Goal: Task Accomplishment & Management: Manage account settings

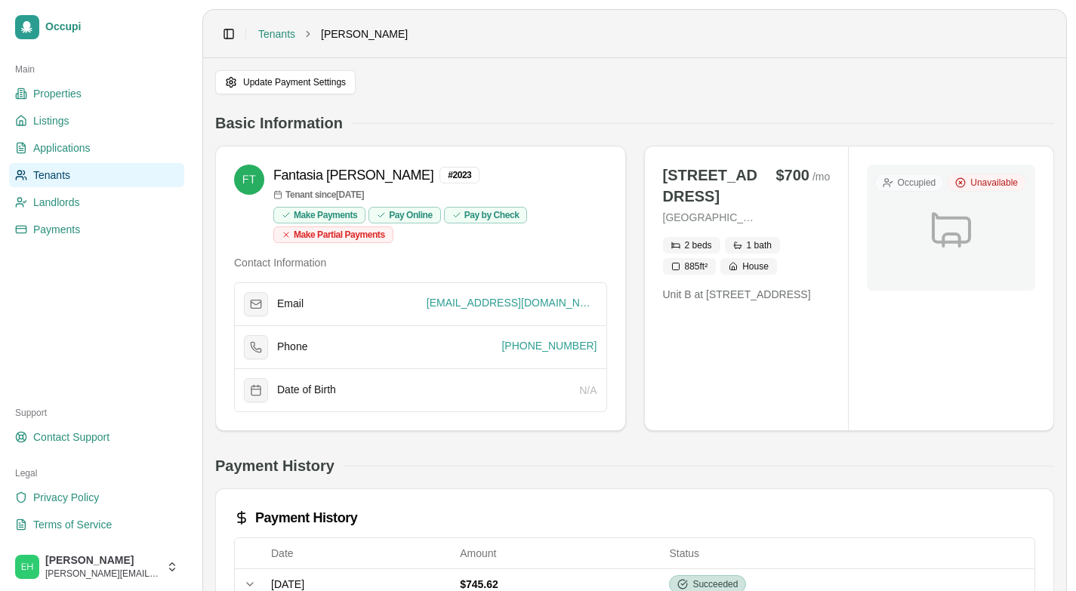
scroll to position [294, 0]
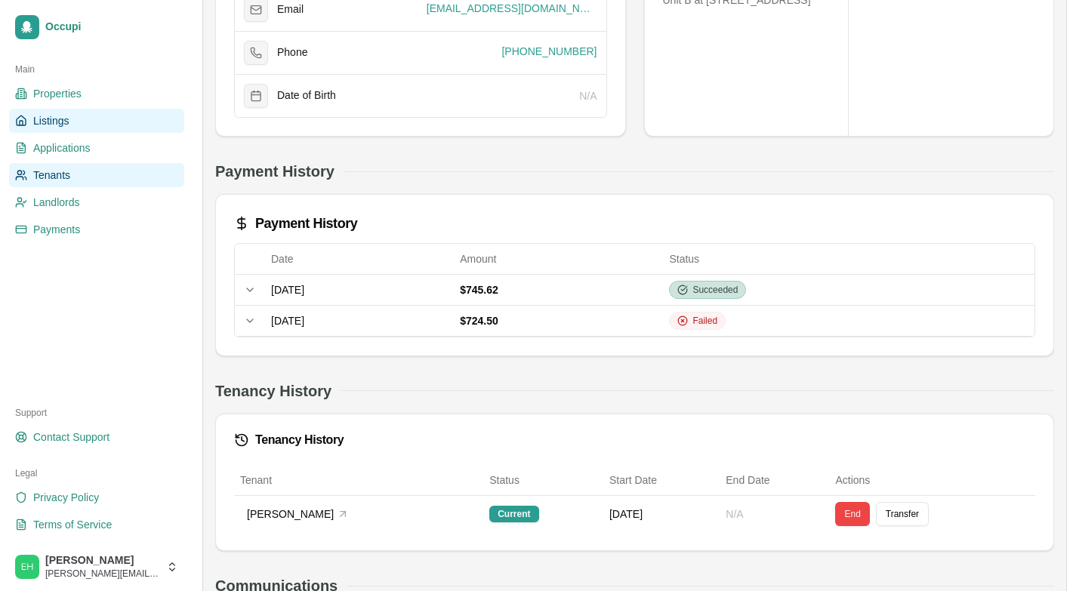
click at [72, 119] on link "Listings" at bounding box center [96, 121] width 175 height 24
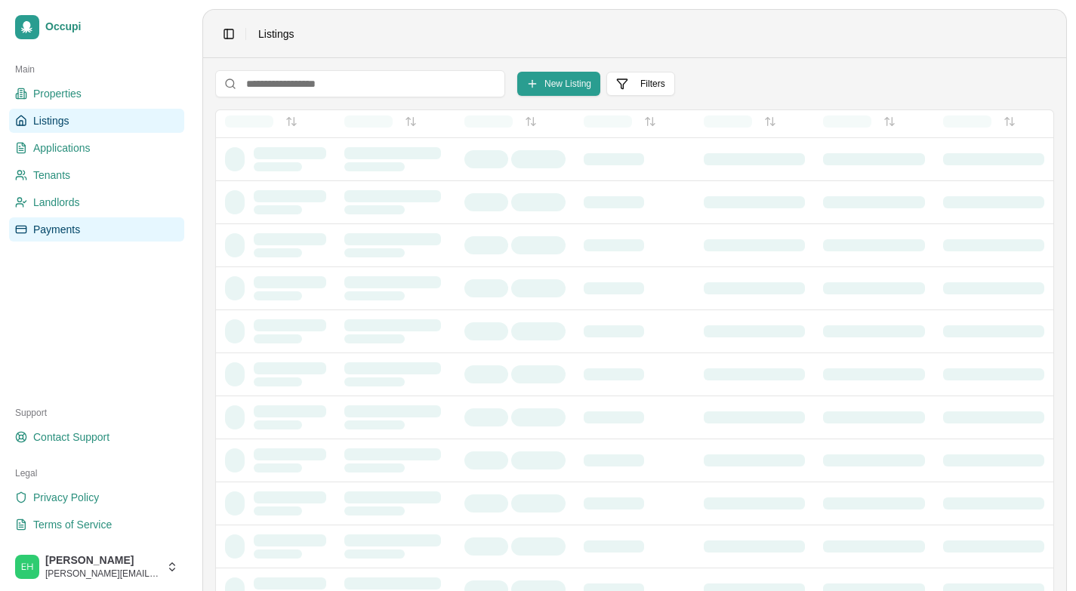
click at [69, 233] on span "Payments" at bounding box center [56, 229] width 47 height 15
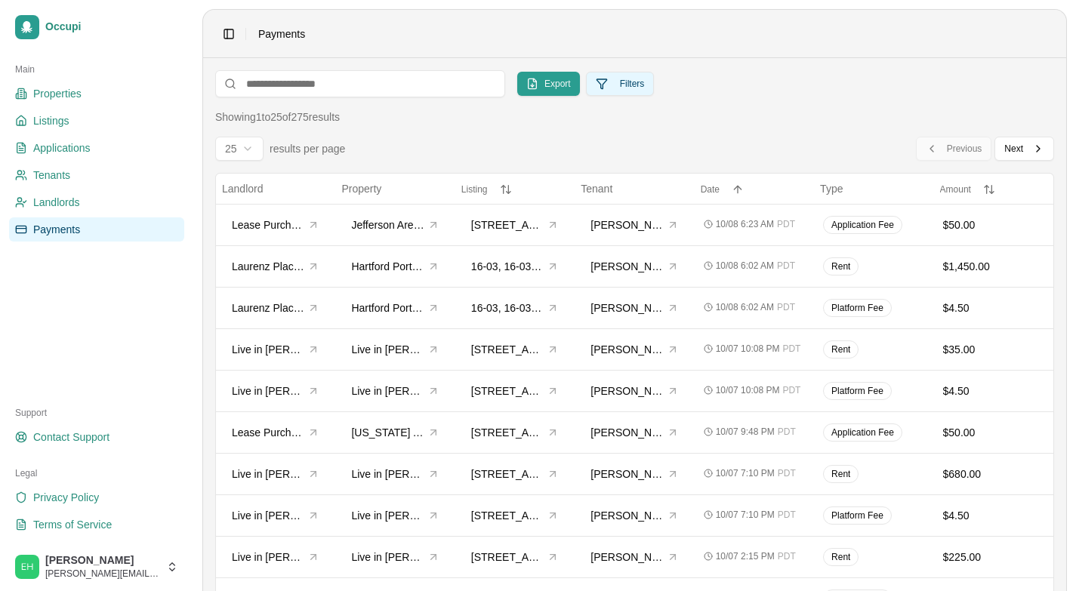
click at [633, 85] on button "Filters" at bounding box center [620, 84] width 69 height 24
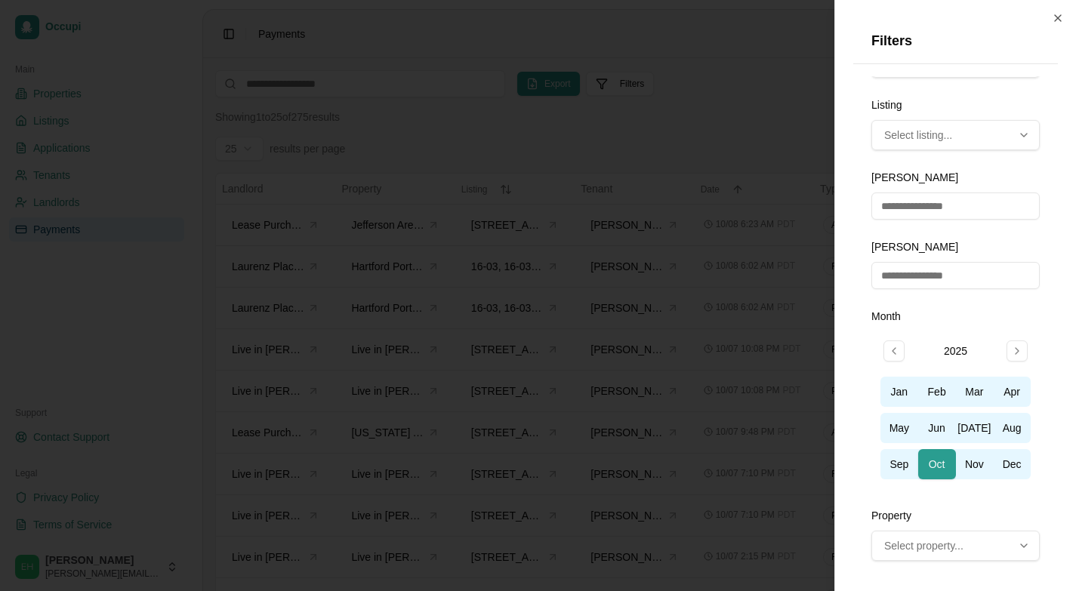
scroll to position [222, 0]
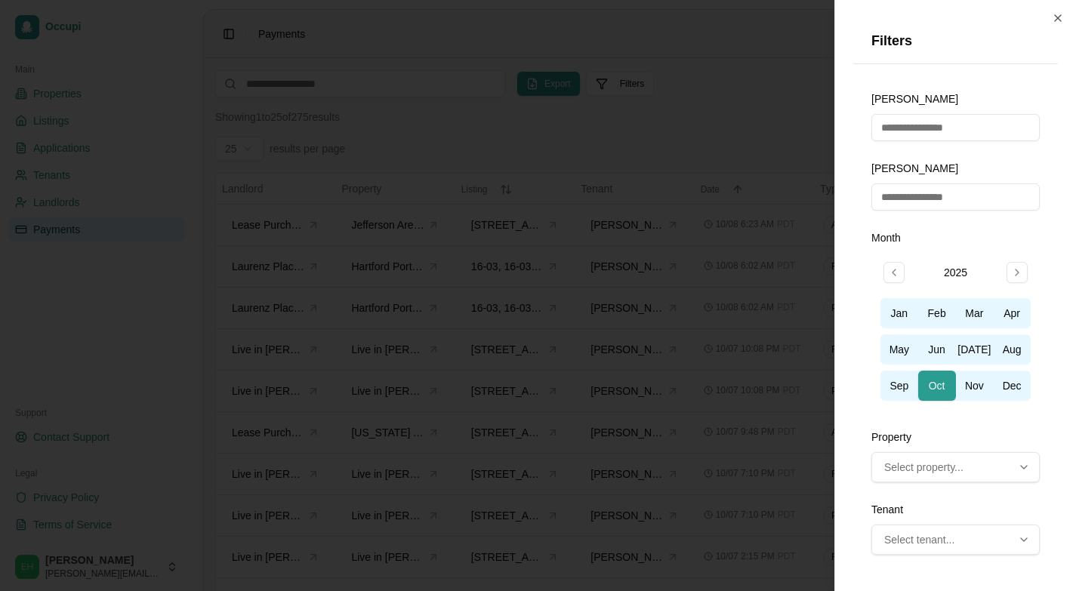
click at [918, 467] on span "Select property..." at bounding box center [923, 467] width 79 height 15
type input "*****"
click at [864, 532] on div "Jonesboro Road Senior Village, not selected" at bounding box center [865, 531] width 12 height 12
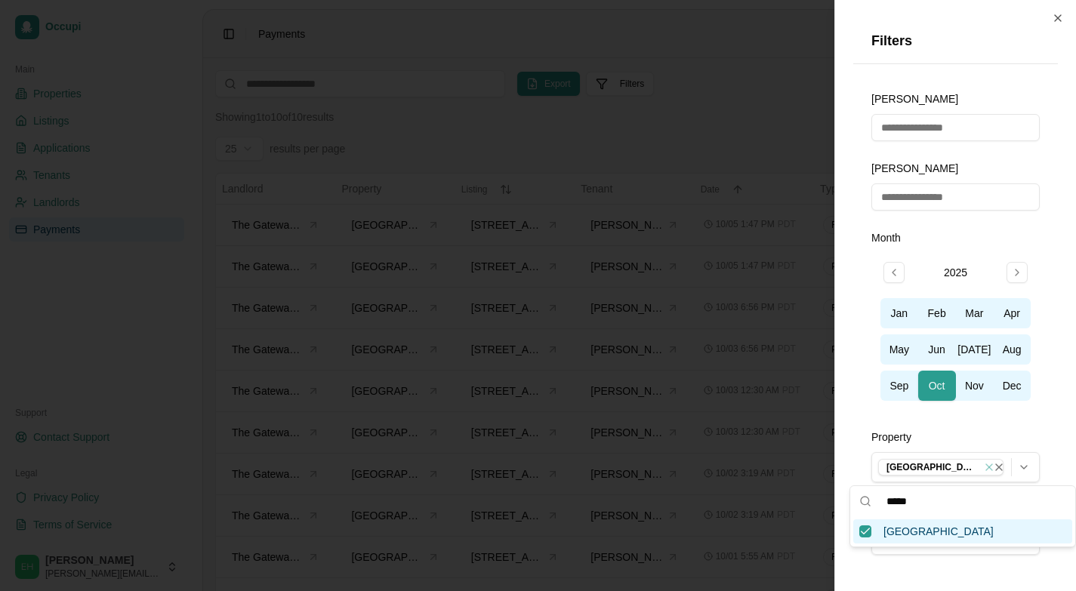
click at [847, 439] on div "Close Filters Charge Type Multi-select dropdown. Use arrow keys to navigate, En…" at bounding box center [955, 295] width 242 height 591
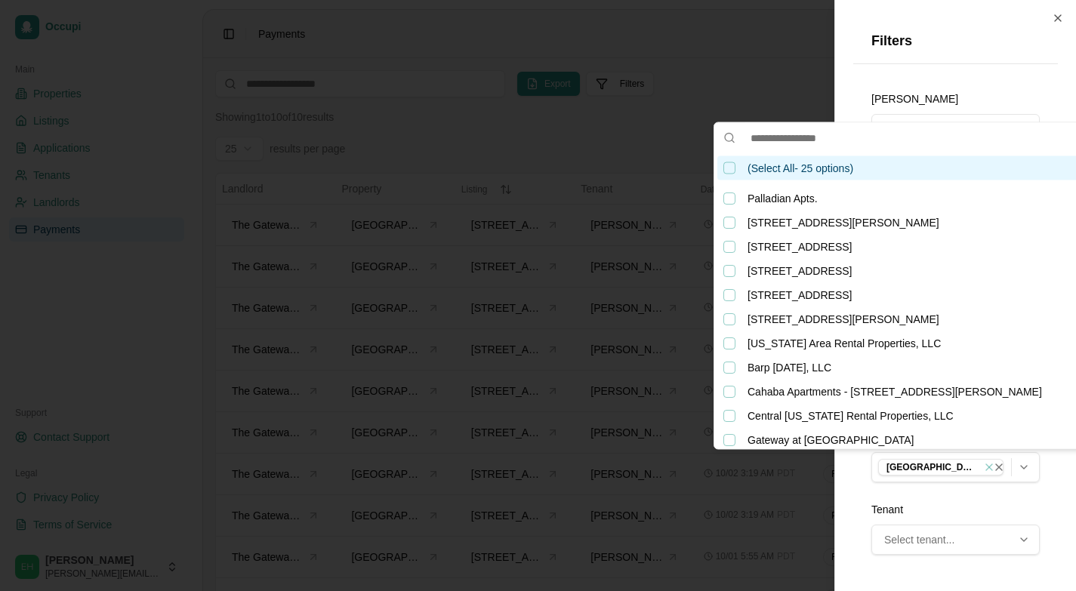
scroll to position [75, 0]
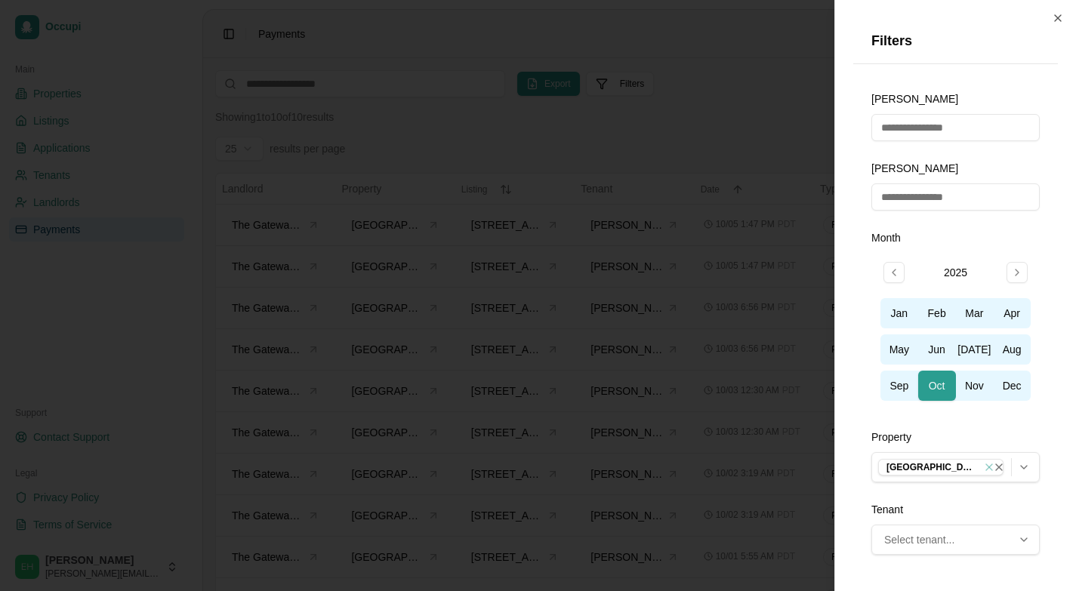
click at [695, 140] on div at bounding box center [538, 295] width 1076 height 591
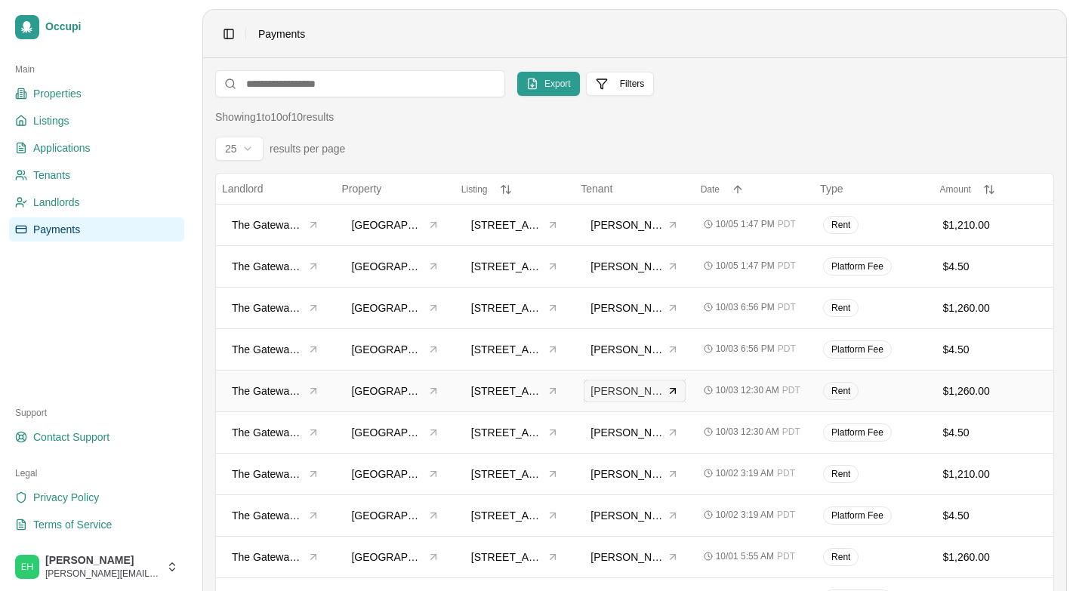
click at [622, 389] on span "[PERSON_NAME]" at bounding box center [626, 391] width 72 height 15
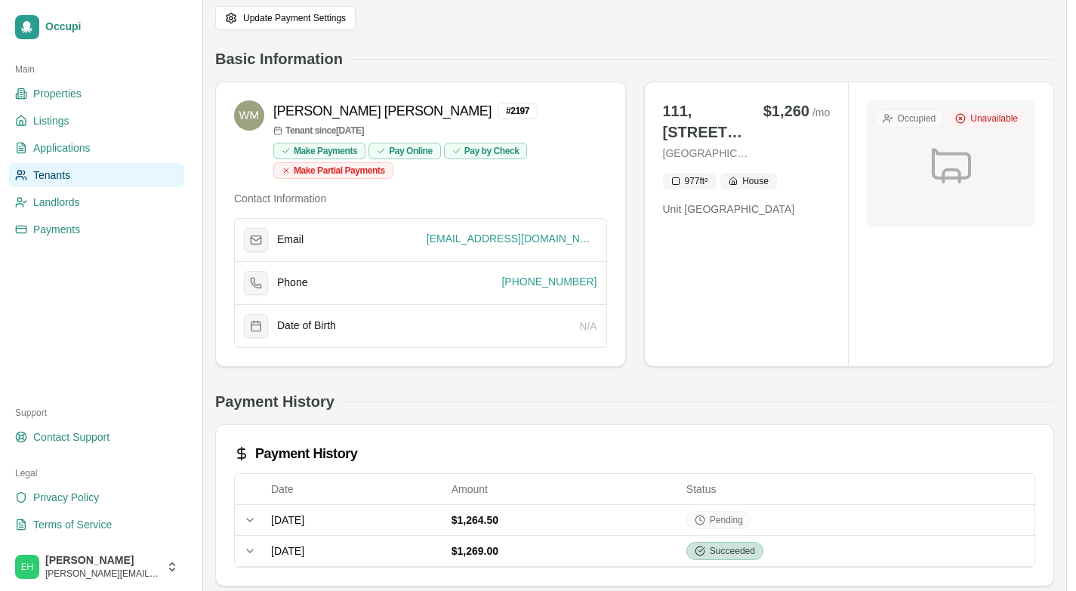
scroll to position [67, 0]
